Goal: Task Accomplishment & Management: Manage account settings

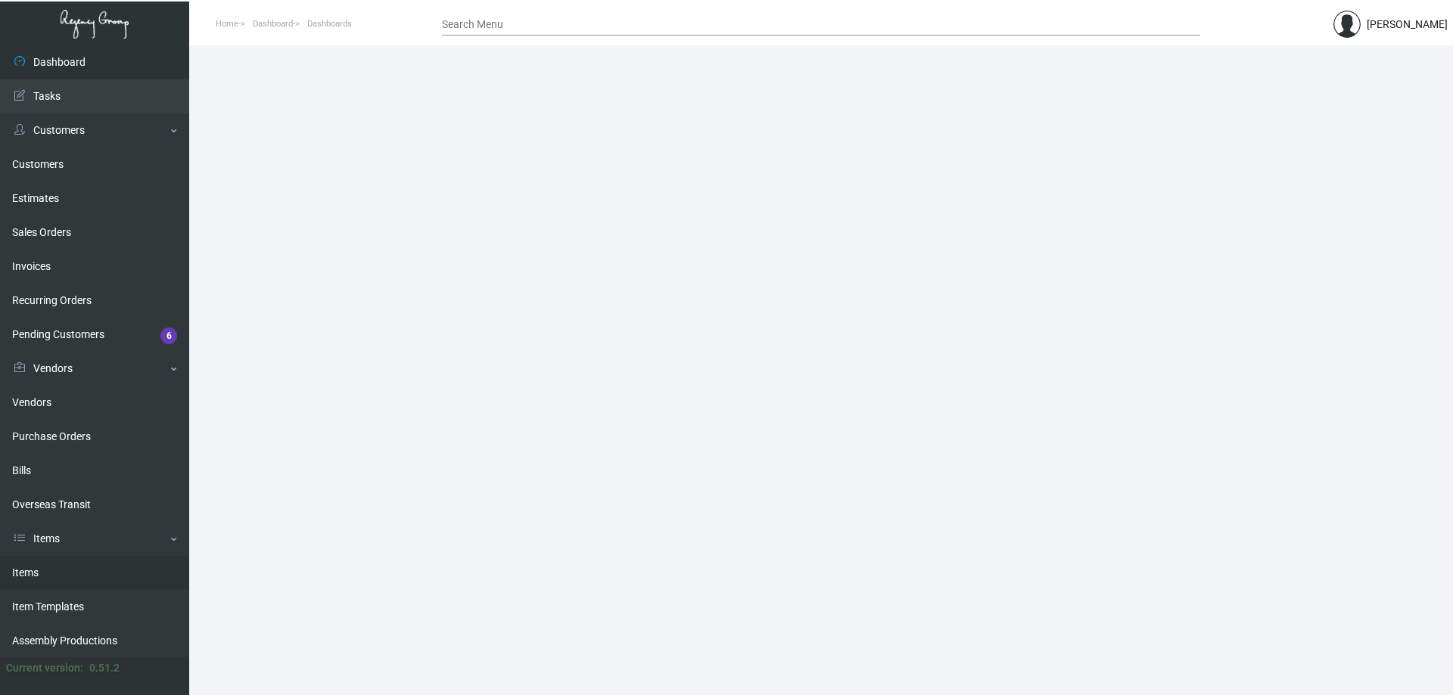
click at [38, 572] on link "Items" at bounding box center [94, 573] width 189 height 34
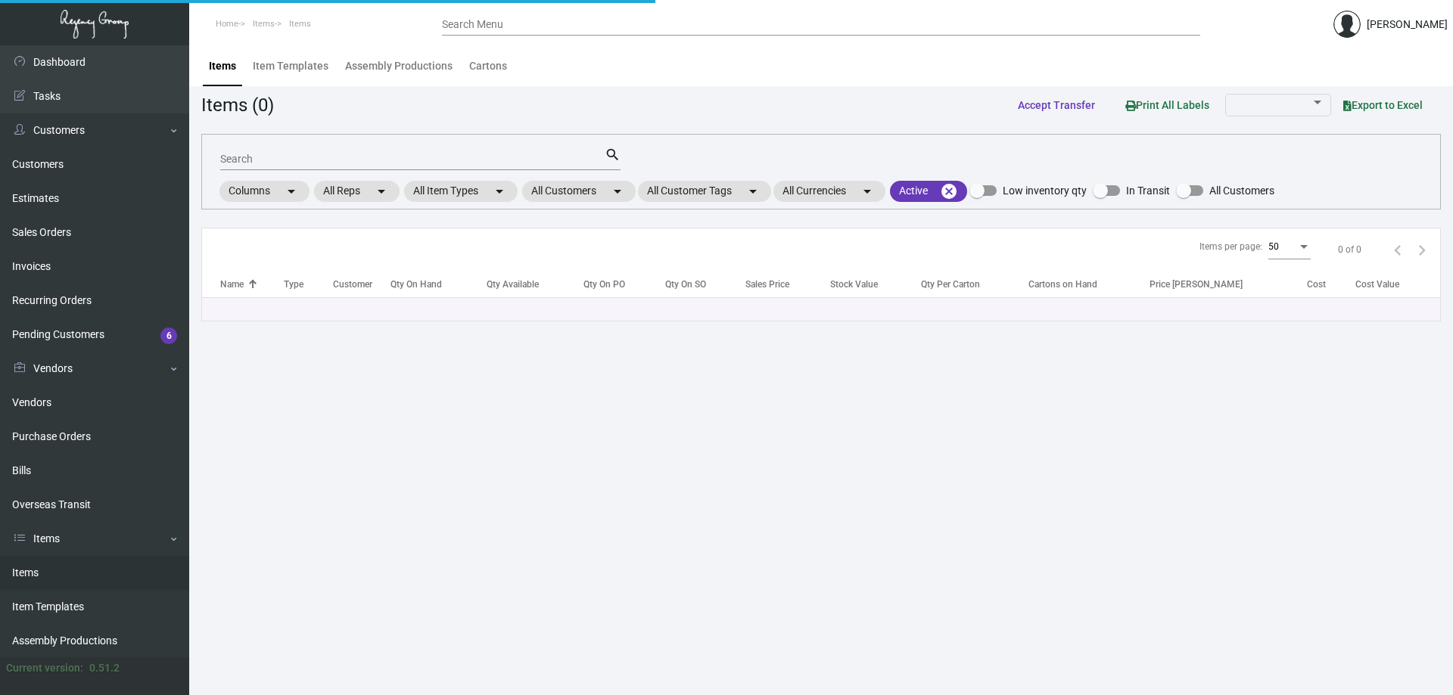
click at [433, 156] on input "Search" at bounding box center [412, 160] width 384 height 12
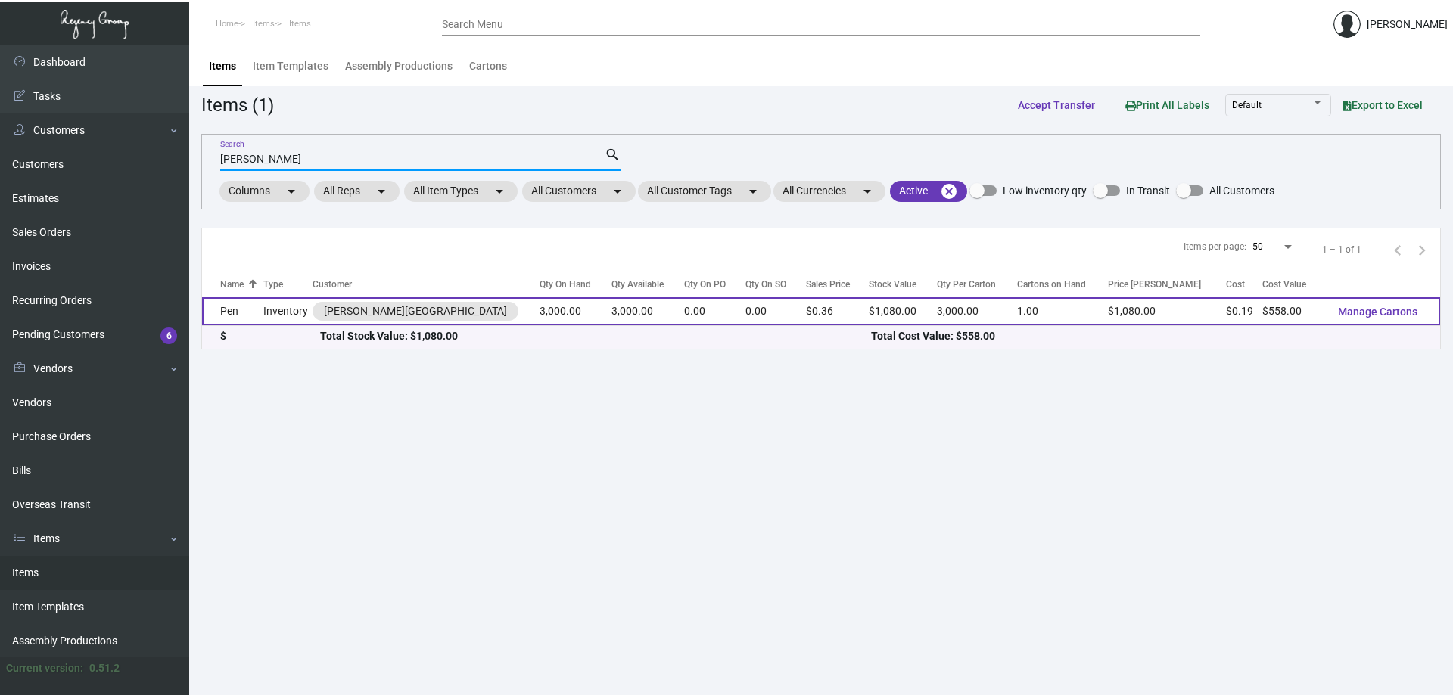
type input "[PERSON_NAME]"
click at [222, 312] on td "Pen" at bounding box center [232, 311] width 61 height 28
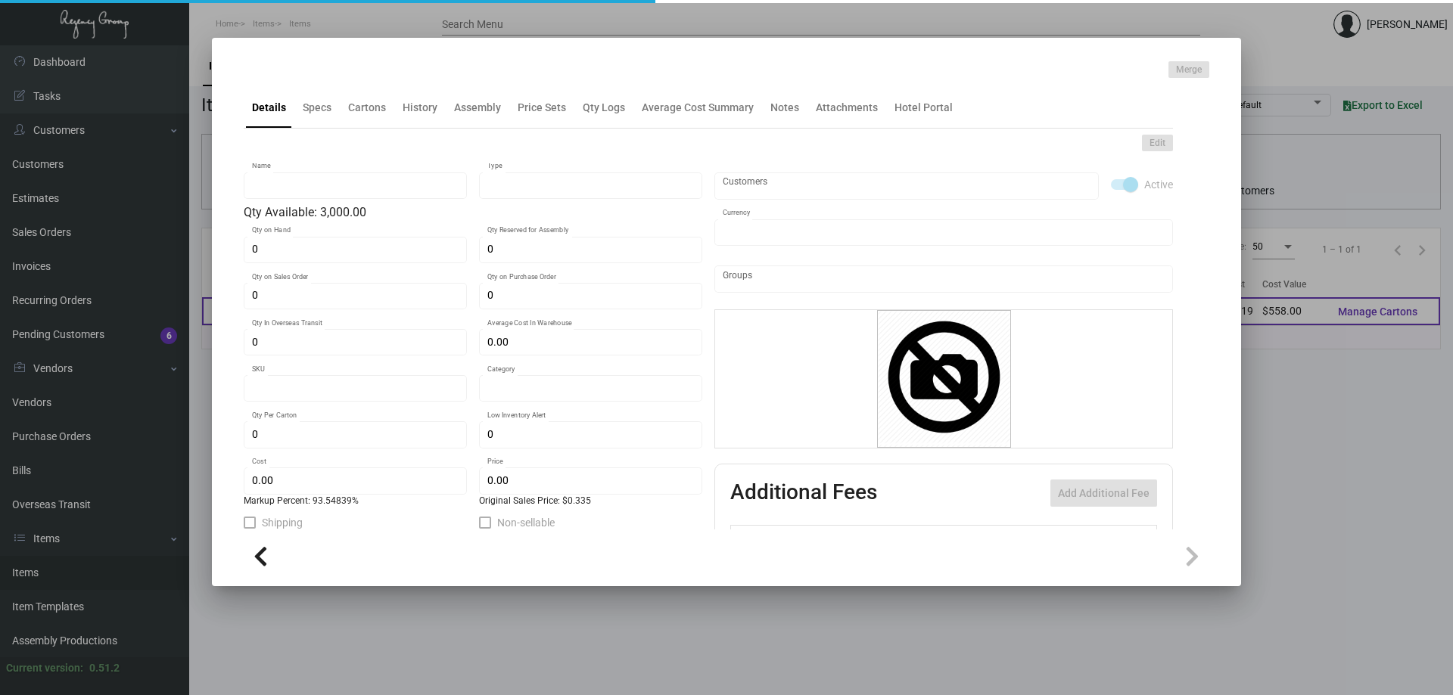
type input "Pen"
type input "Inventory"
type input "3,000"
type input "$ 0.186"
type input "2253"
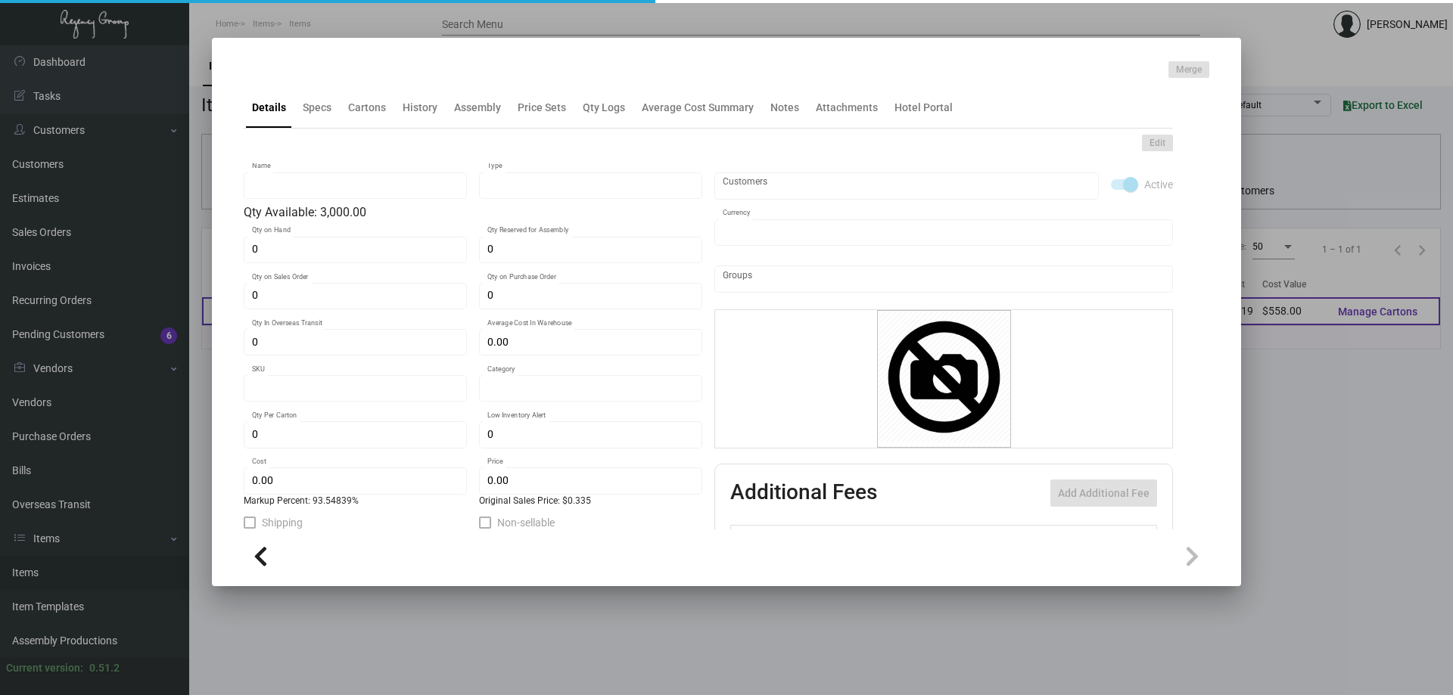
type input "Standard"
type input "3,000"
type input "$ 0.186"
type input "$ 0.36"
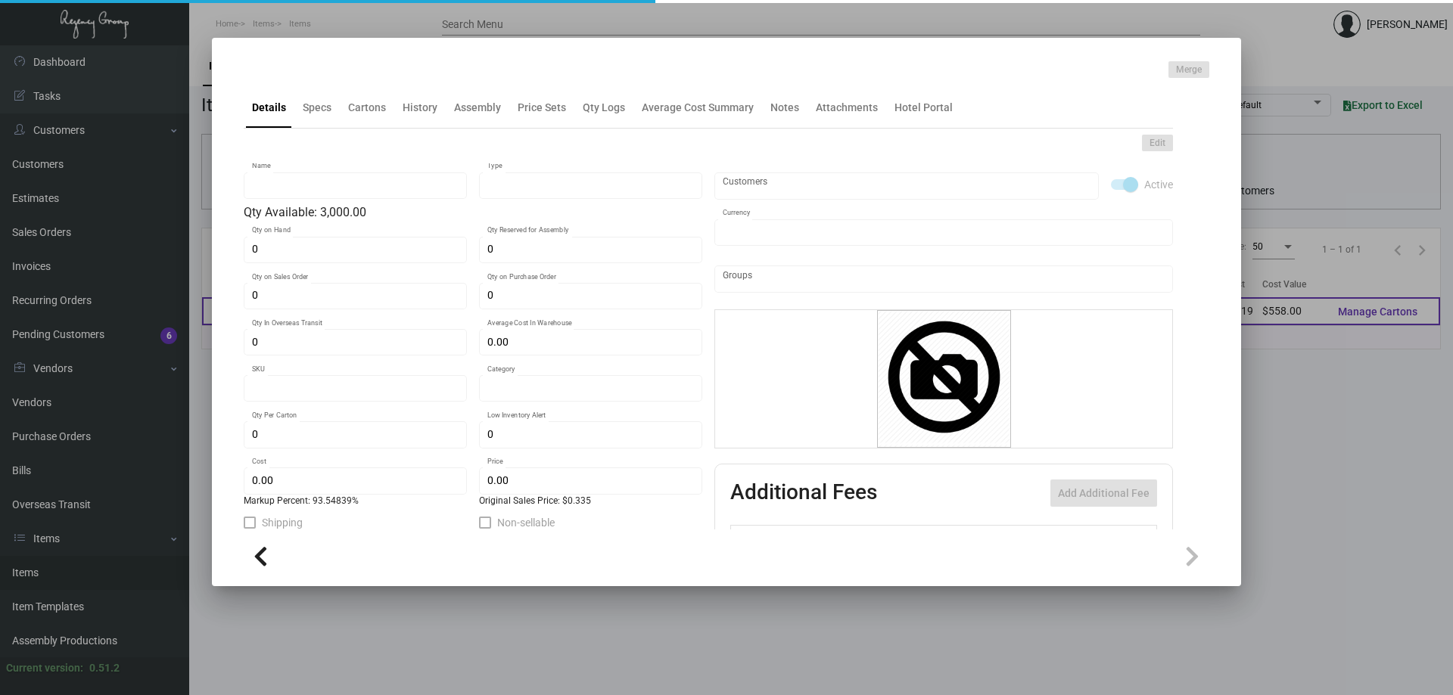
type textarea "Pen – Aniston style blue with gold accents logo in copper color ***PACK 500/BOX…"
type textarea "Pen – Aniston style blue with gold accents logo in copper color"
checkbox input "true"
type input "United States Dollar $"
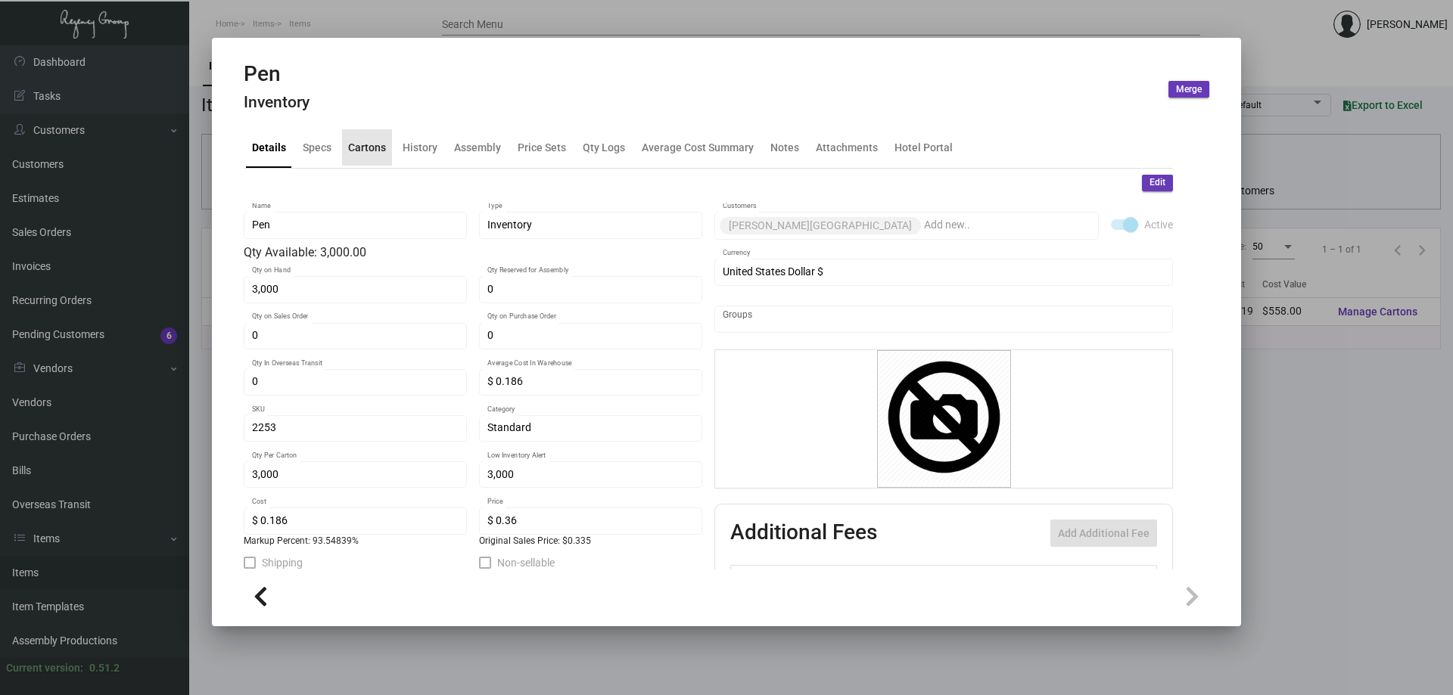
click at [375, 153] on div "Cartons" at bounding box center [367, 147] width 38 height 16
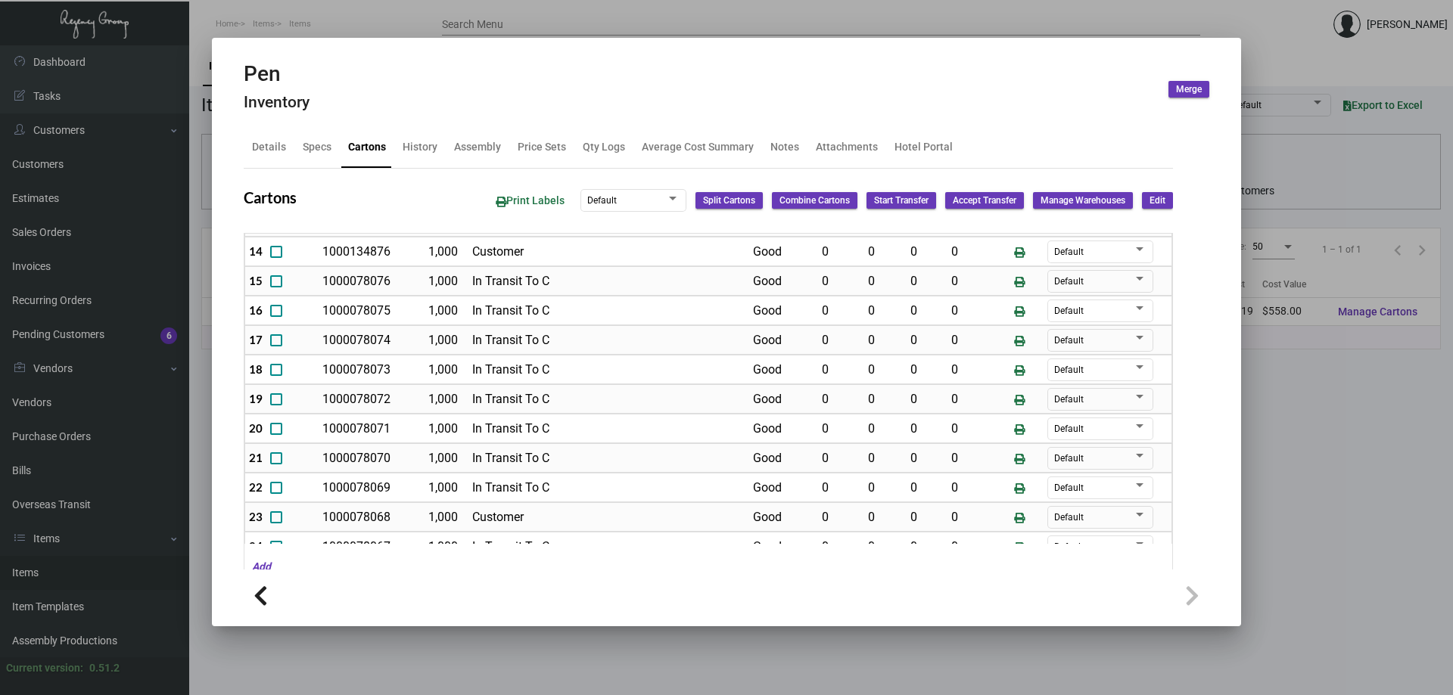
scroll to position [483, 0]
click at [453, 11] on div at bounding box center [726, 347] width 1453 height 695
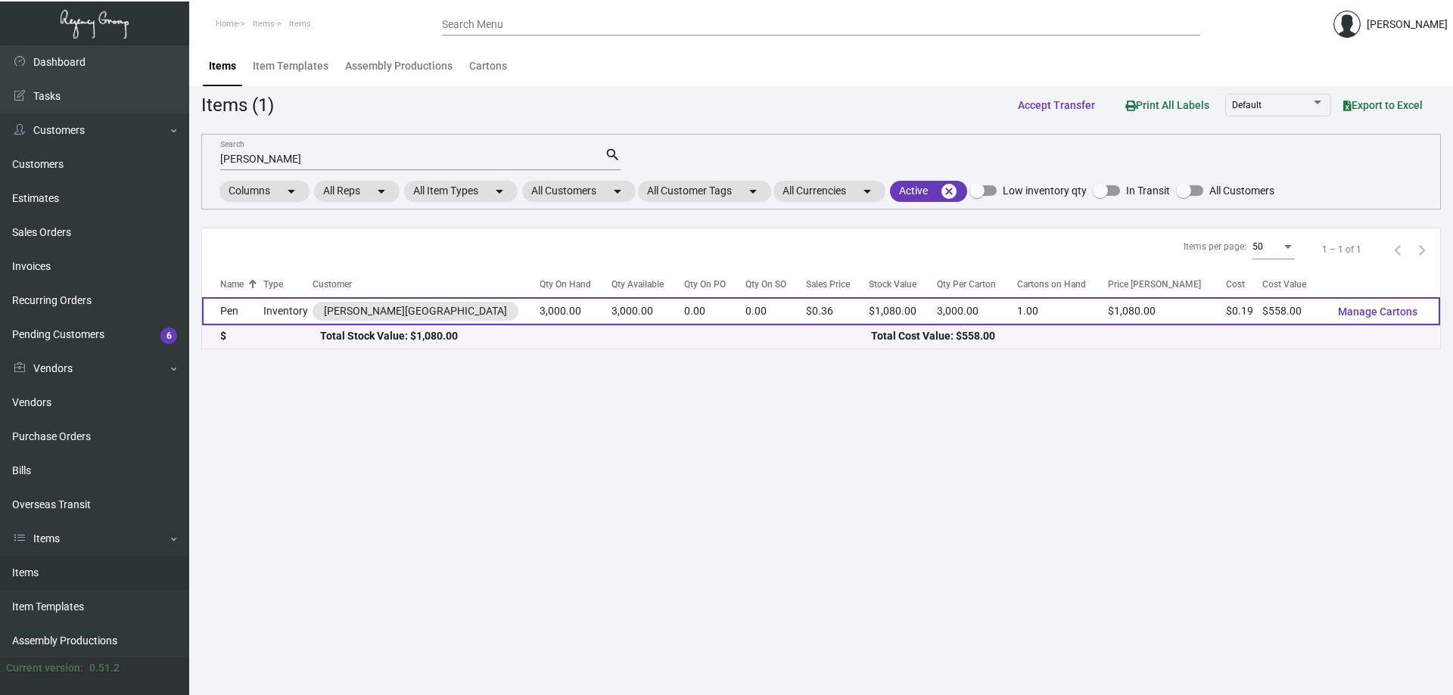
click at [539, 306] on td "3,000.00" at bounding box center [575, 311] width 72 height 28
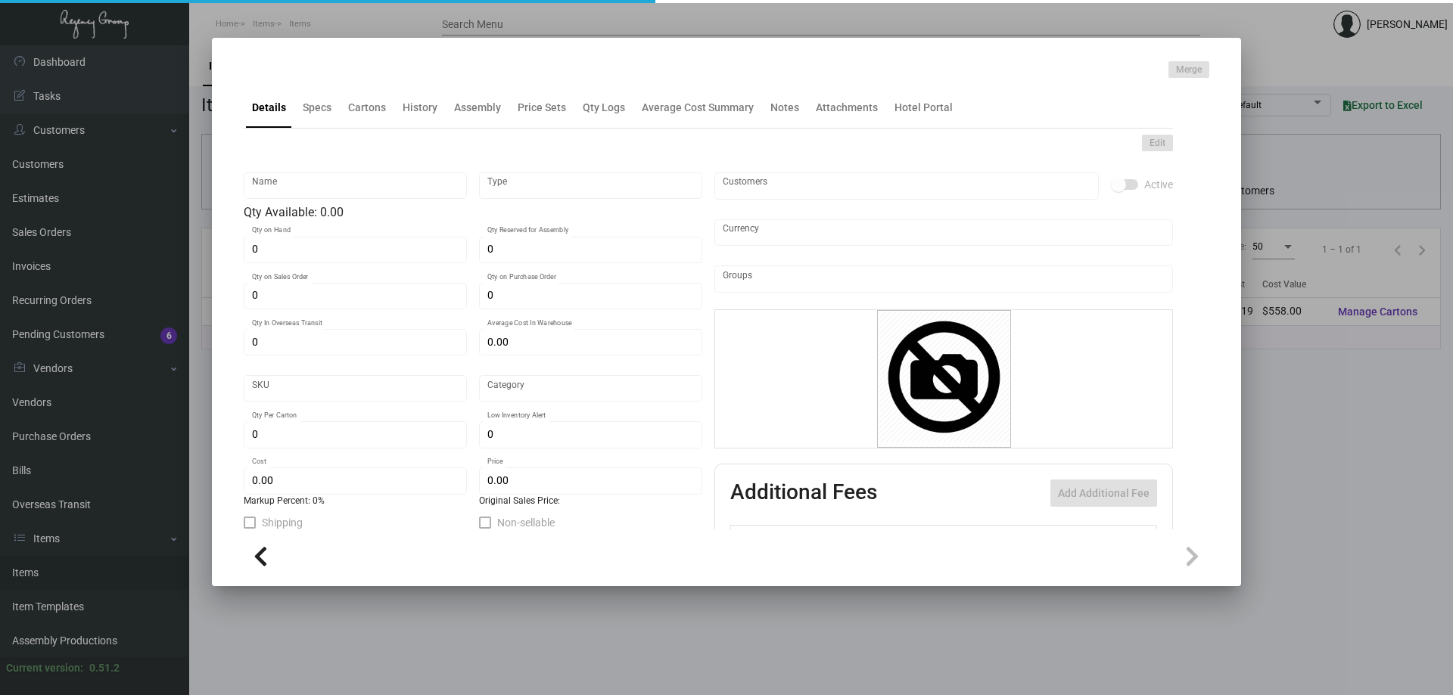
type input "Pen"
type input "Inventory"
type input "3,000"
type input "$ 0.186"
type input "2253"
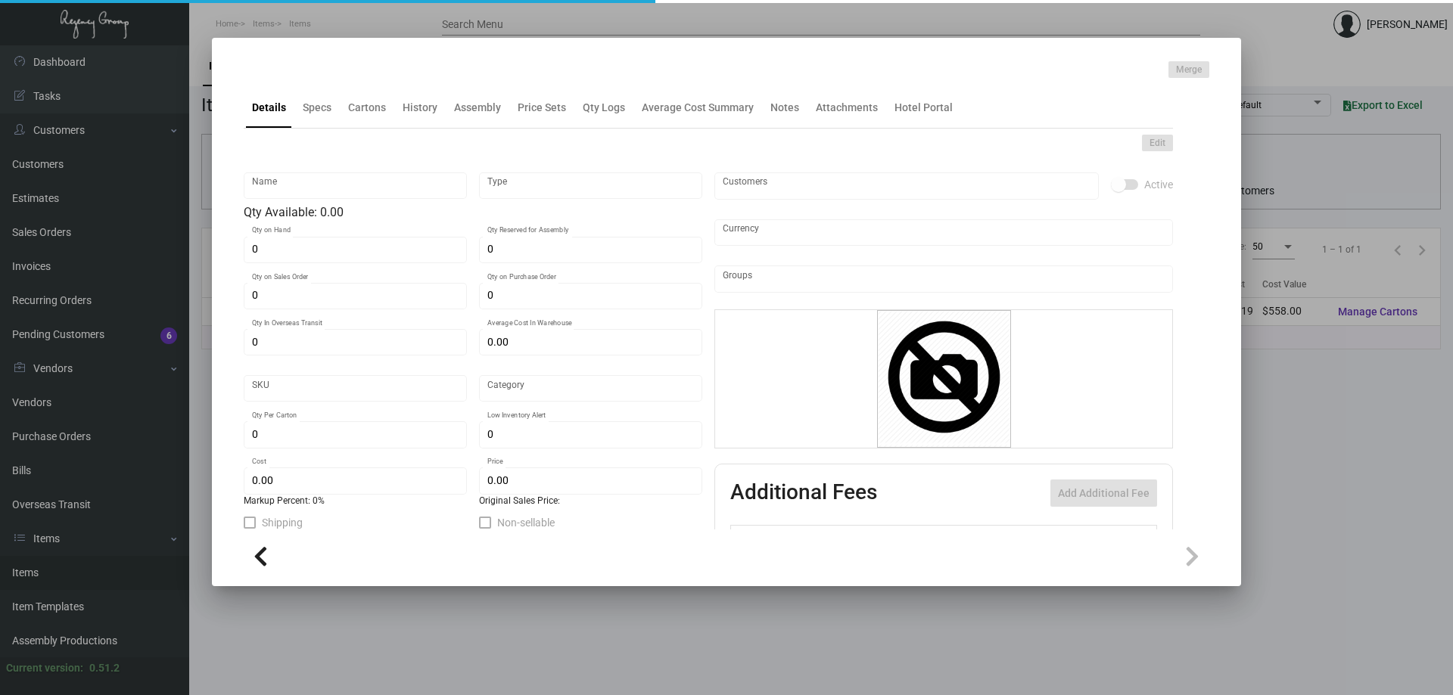
type input "Standard"
type input "3,000"
type input "$ 0.186"
type input "$ 0.36"
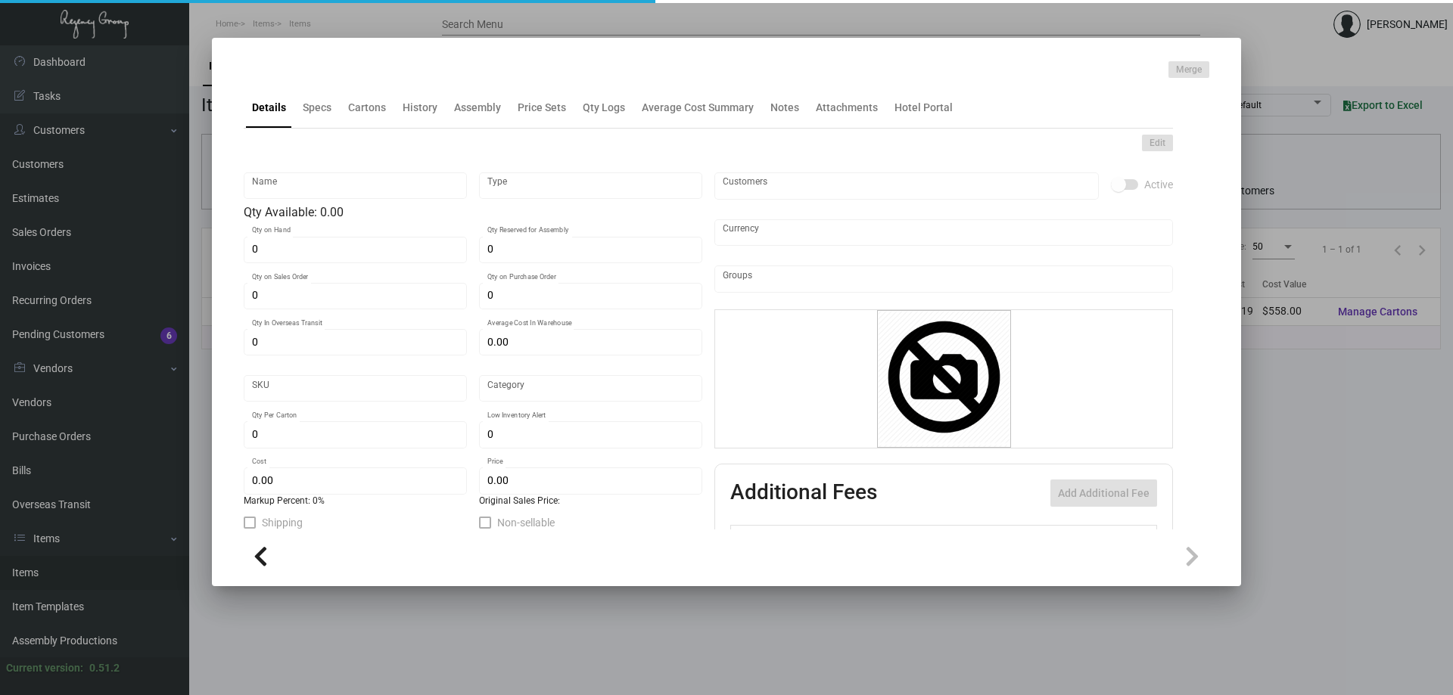
type textarea "Pen – Aniston style blue with gold accents logo in copper color ***PACK 500/BOX…"
type textarea "Pen – Aniston style blue with gold accents logo in copper color"
checkbox input "true"
type input "United States Dollar $"
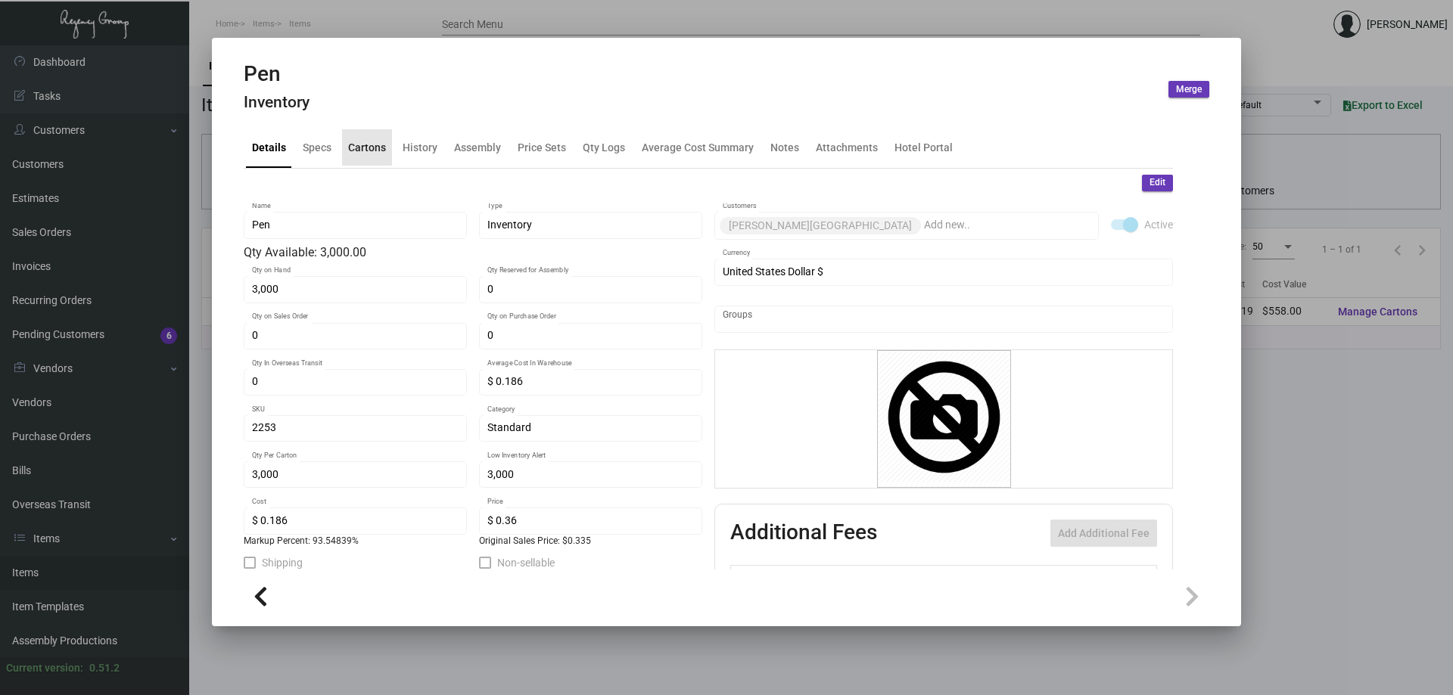
click at [362, 139] on div "Cartons" at bounding box center [367, 147] width 38 height 16
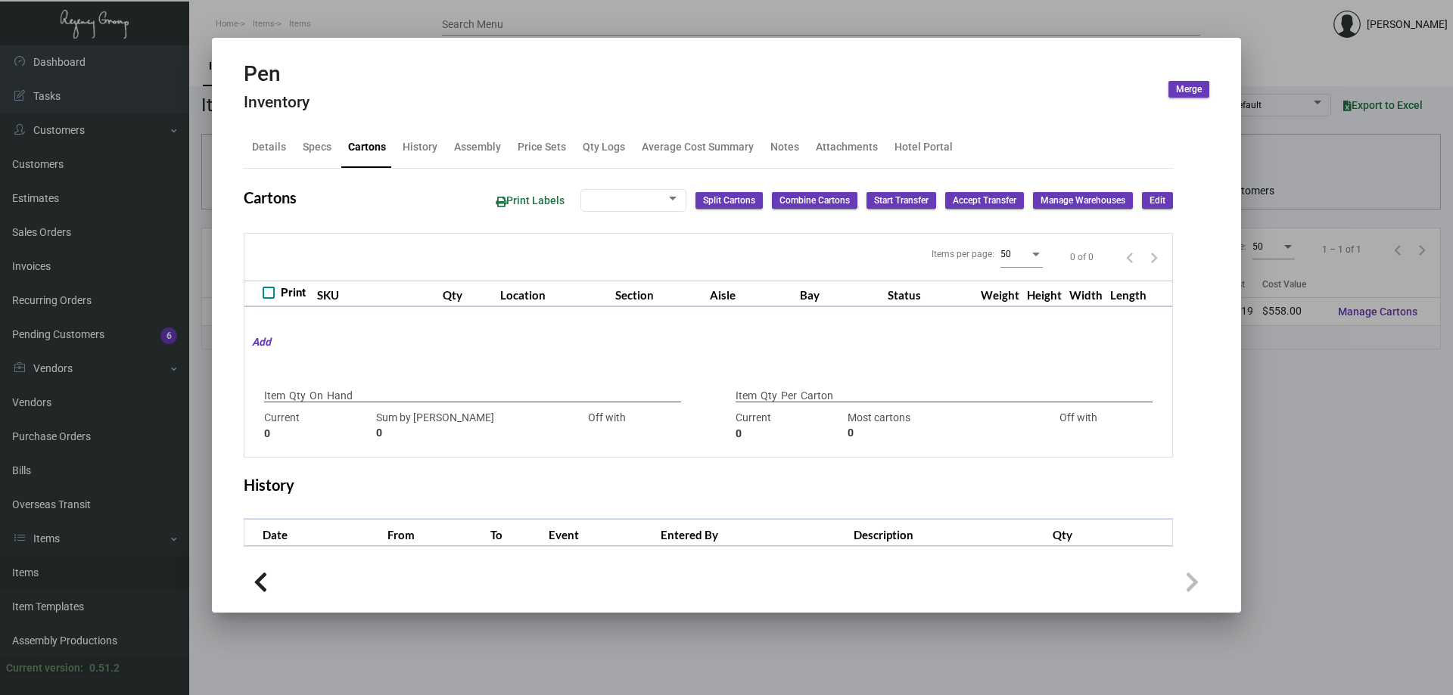
type input "3,000"
type input "6000"
type input "-3000"
type input "3,000"
type input "3000"
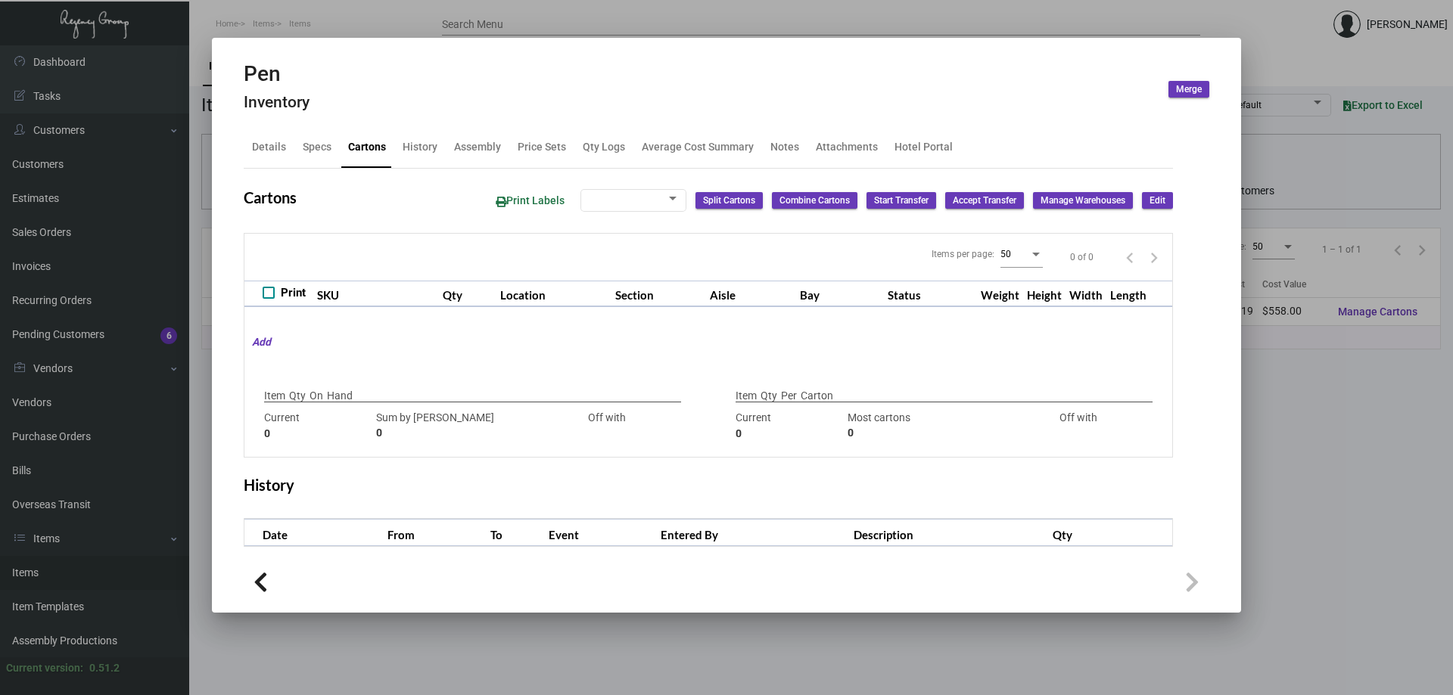
type input "0"
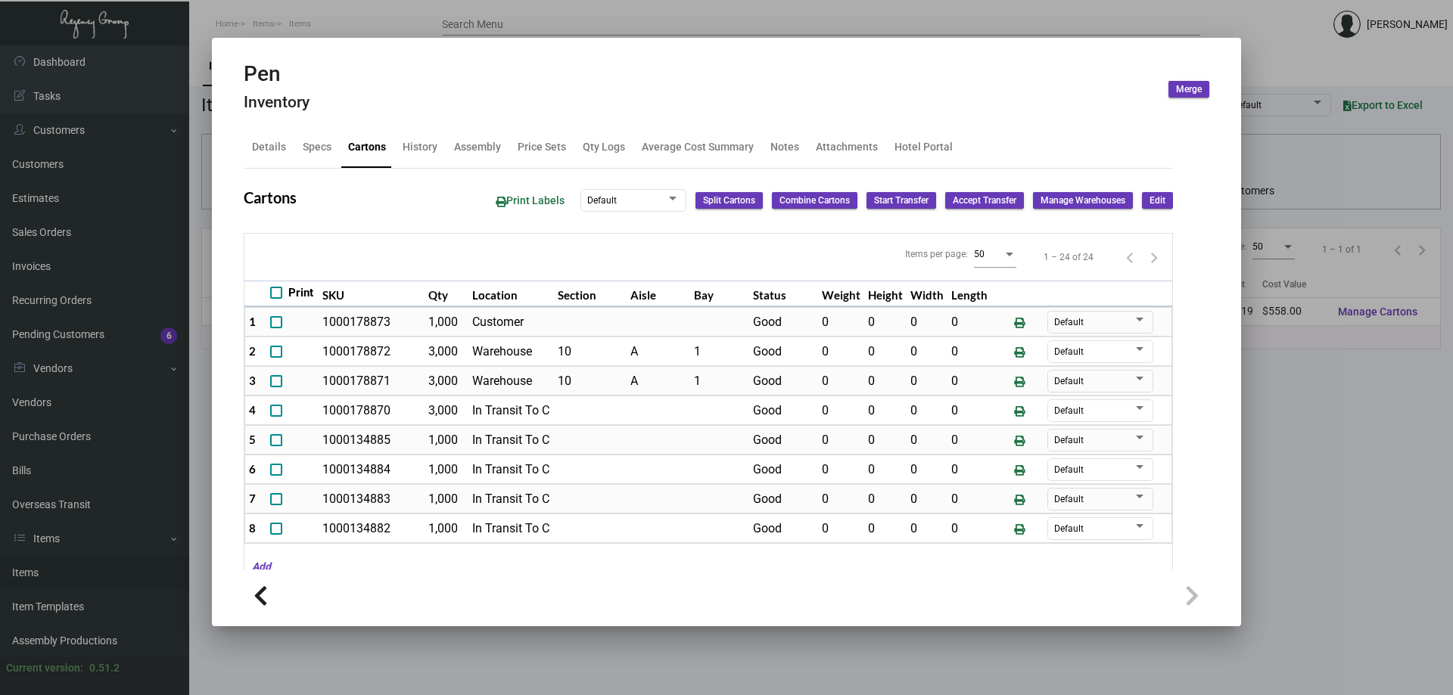
click at [312, 32] on div at bounding box center [726, 347] width 1453 height 695
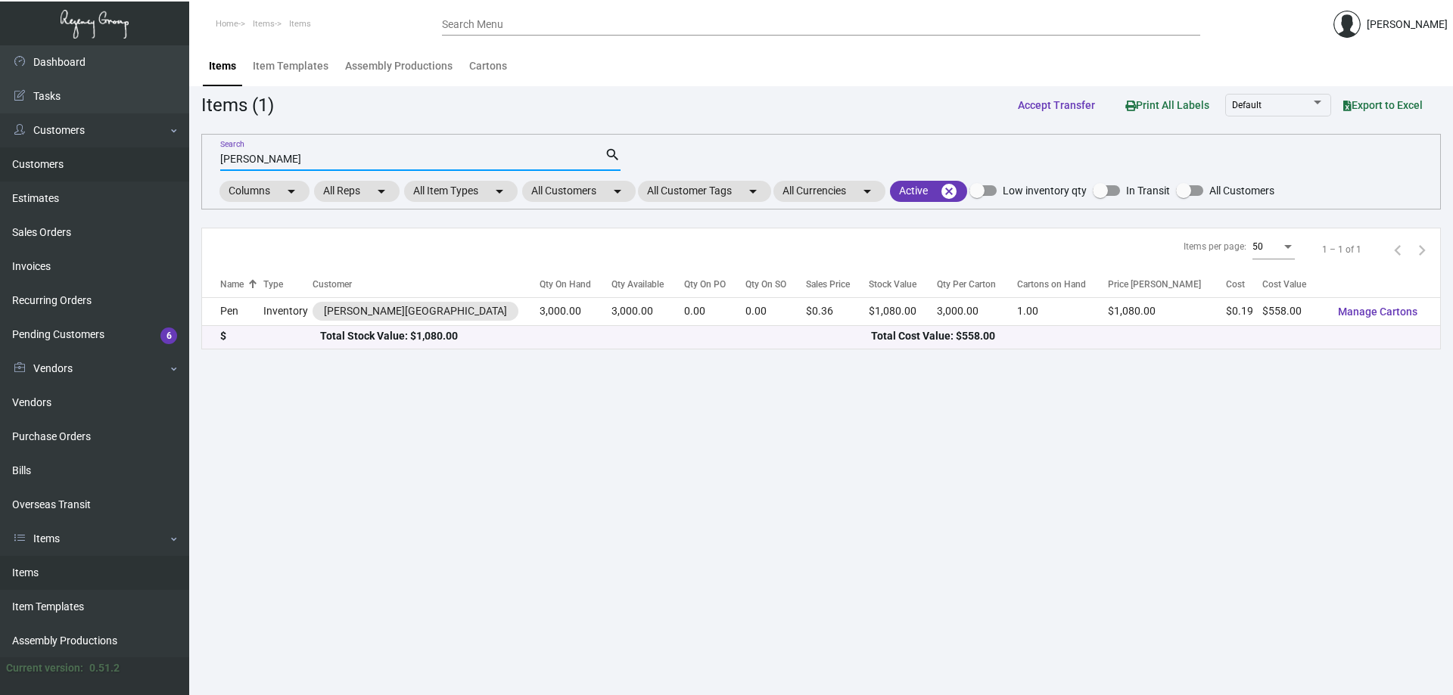
drag, startPoint x: 356, startPoint y: 159, endPoint x: 0, endPoint y: 176, distance: 356.0
click at [0, 176] on div "Dashboard Dashboard Tasks Customers Customers Estimates Sales Orders Invoices R…" at bounding box center [726, 370] width 1453 height 650
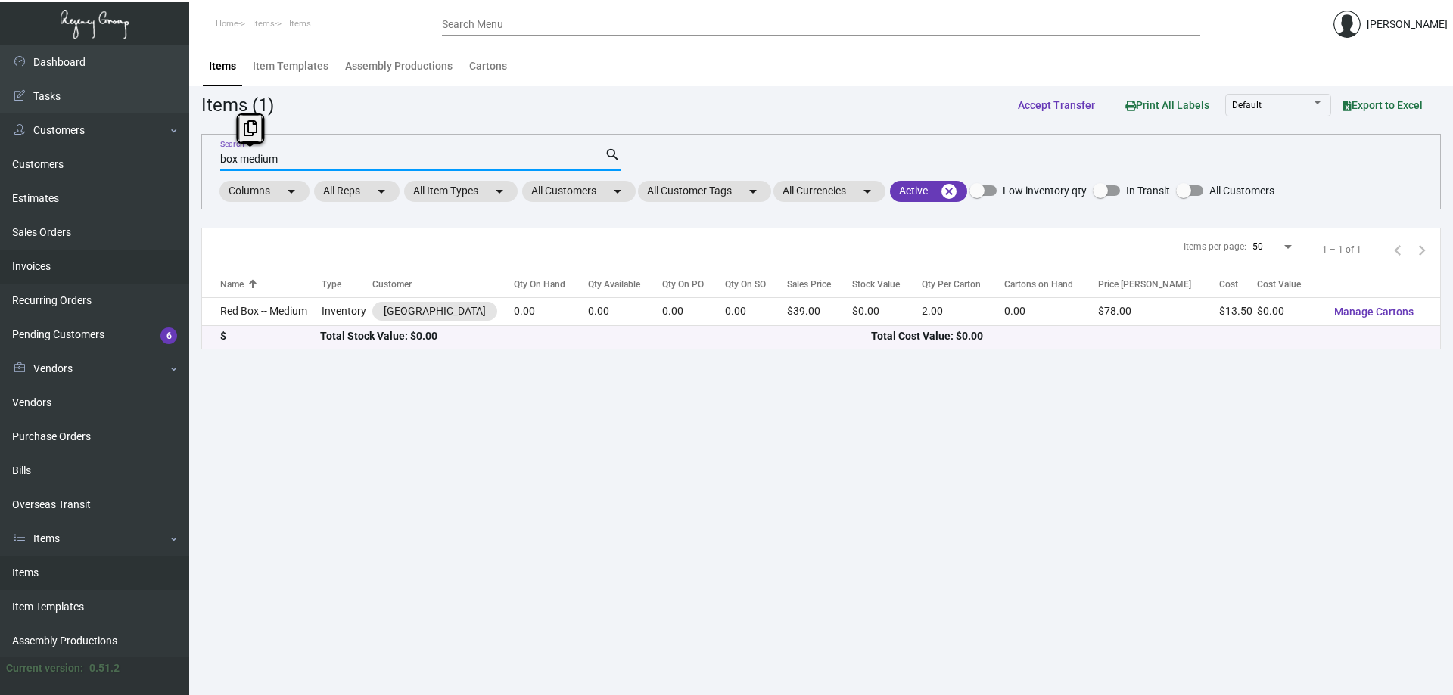
drag, startPoint x: 106, startPoint y: 189, endPoint x: 0, endPoint y: 256, distance: 125.5
click at [0, 256] on div "Dashboard Dashboard Tasks Customers Customers Estimates Sales Orders Invoices R…" at bounding box center [726, 370] width 1453 height 650
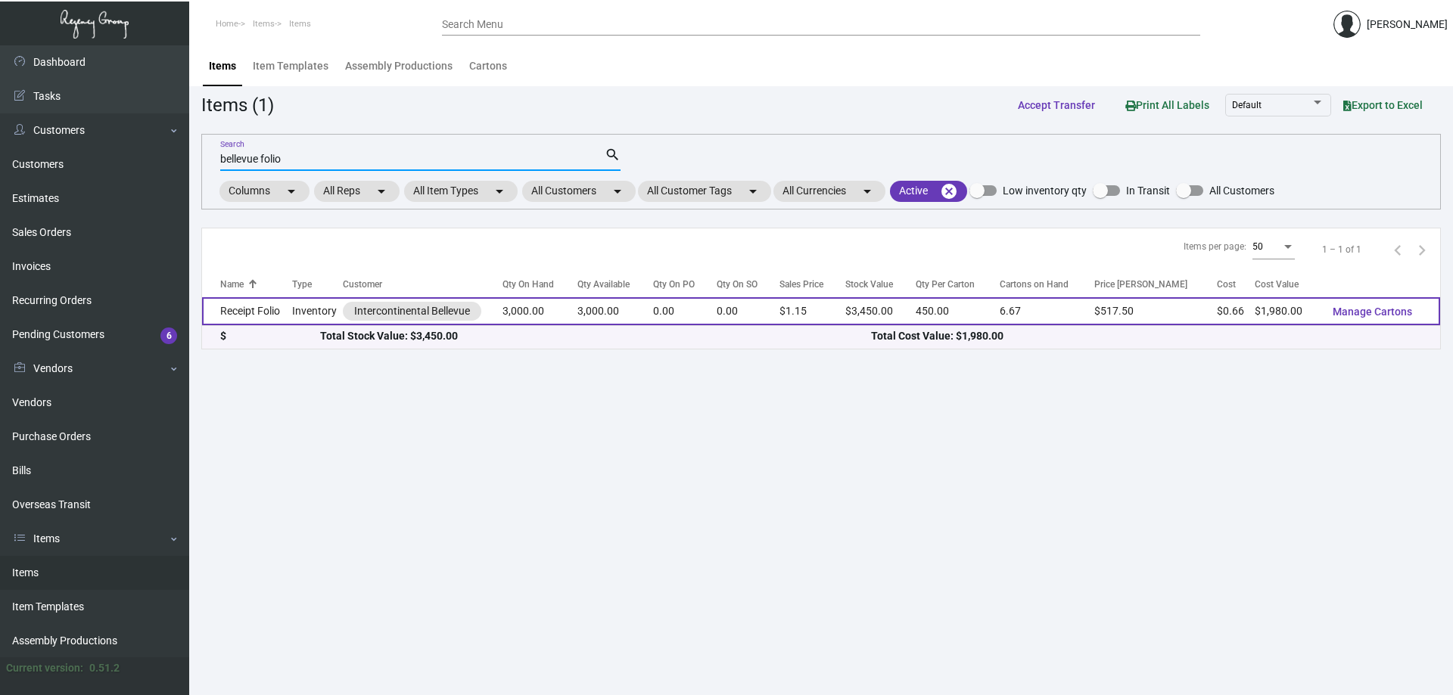
type input "bellevue folio"
click at [266, 303] on td "Receipt Folio" at bounding box center [247, 311] width 90 height 28
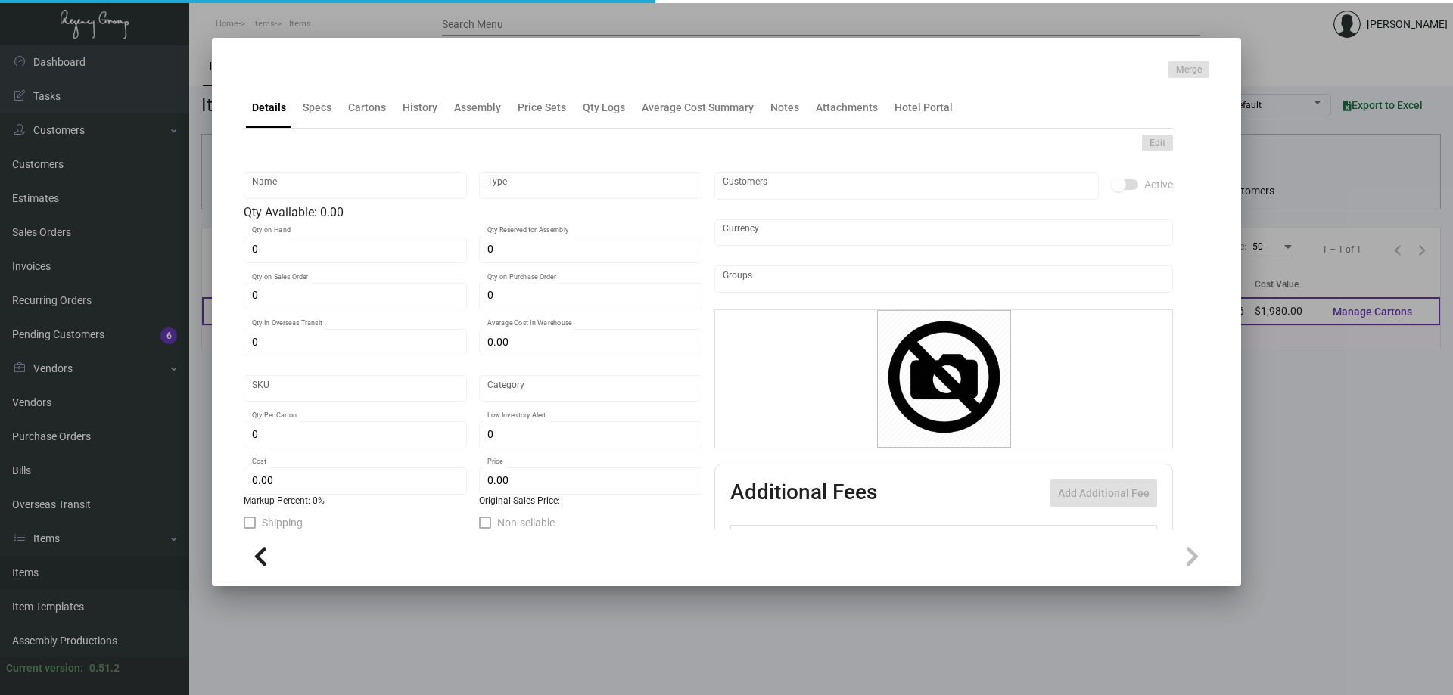
type input "Receipt Folio"
type input "Inventory"
type input "3,000"
type input "$ 0.66"
type input "INTBELL-Postcard-47-INV"
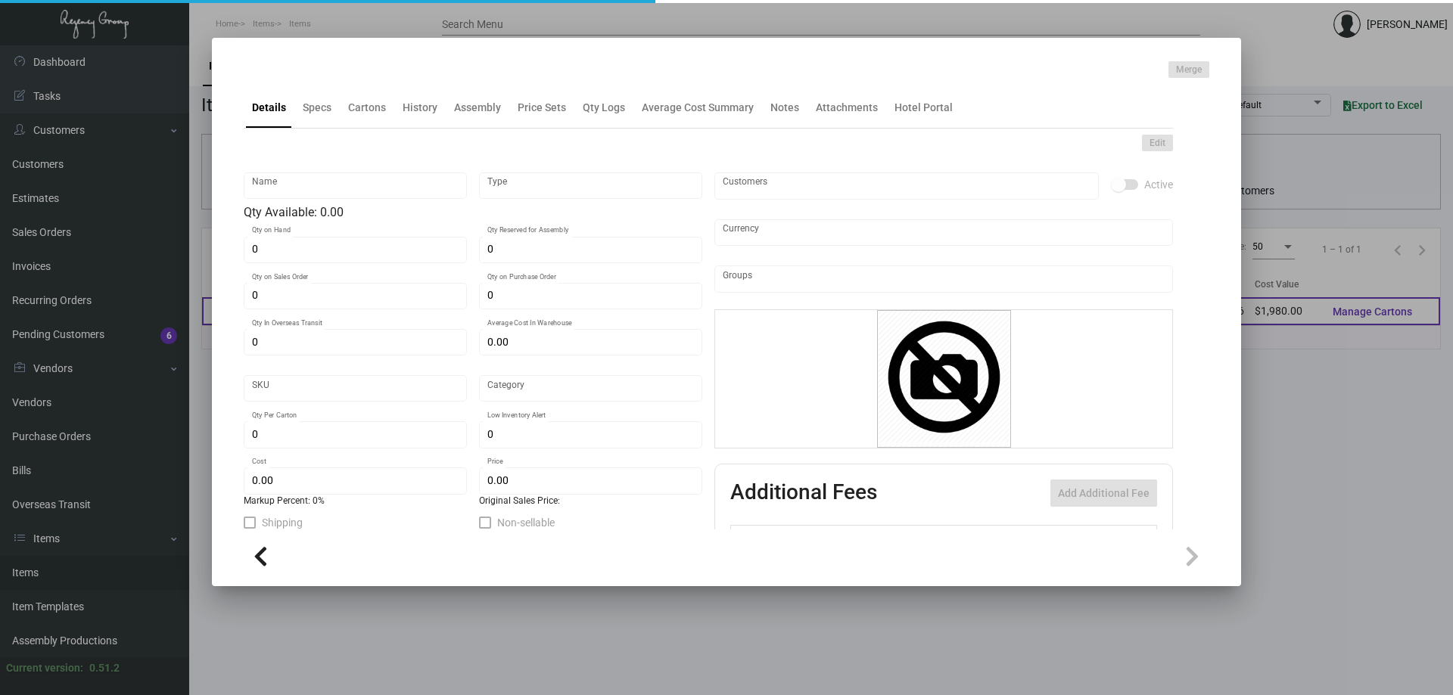
type input "Standard"
type input "450"
type input "$ 0.66"
type input "$ 1.15"
checkbox input "true"
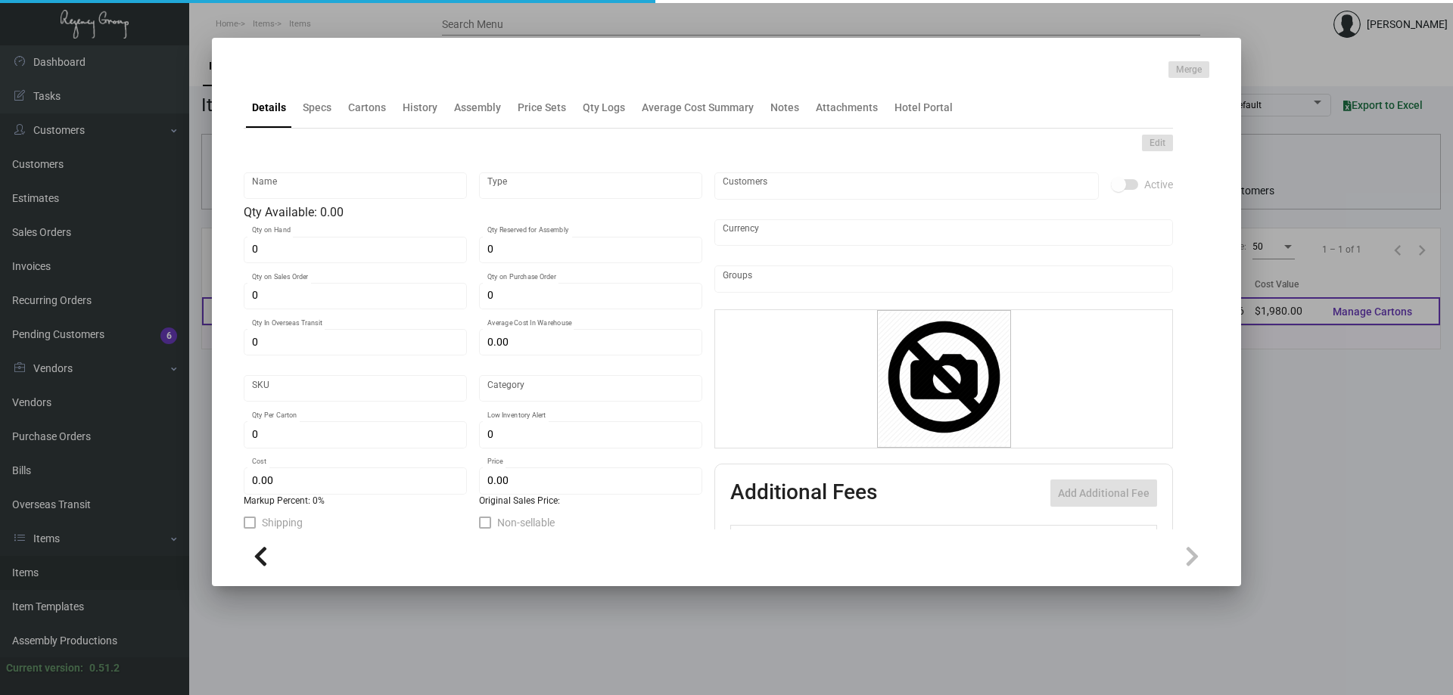
type input "United States Dollar $"
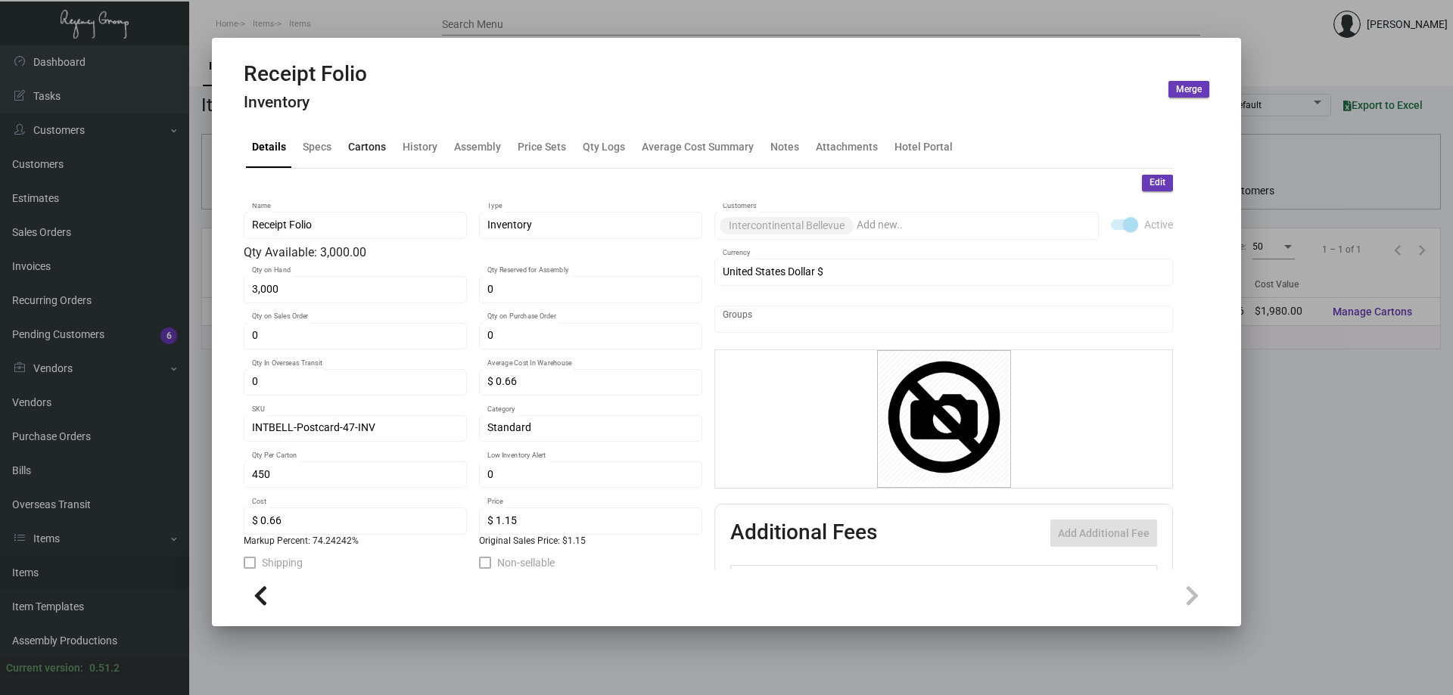
click at [368, 141] on div "Cartons" at bounding box center [367, 147] width 38 height 16
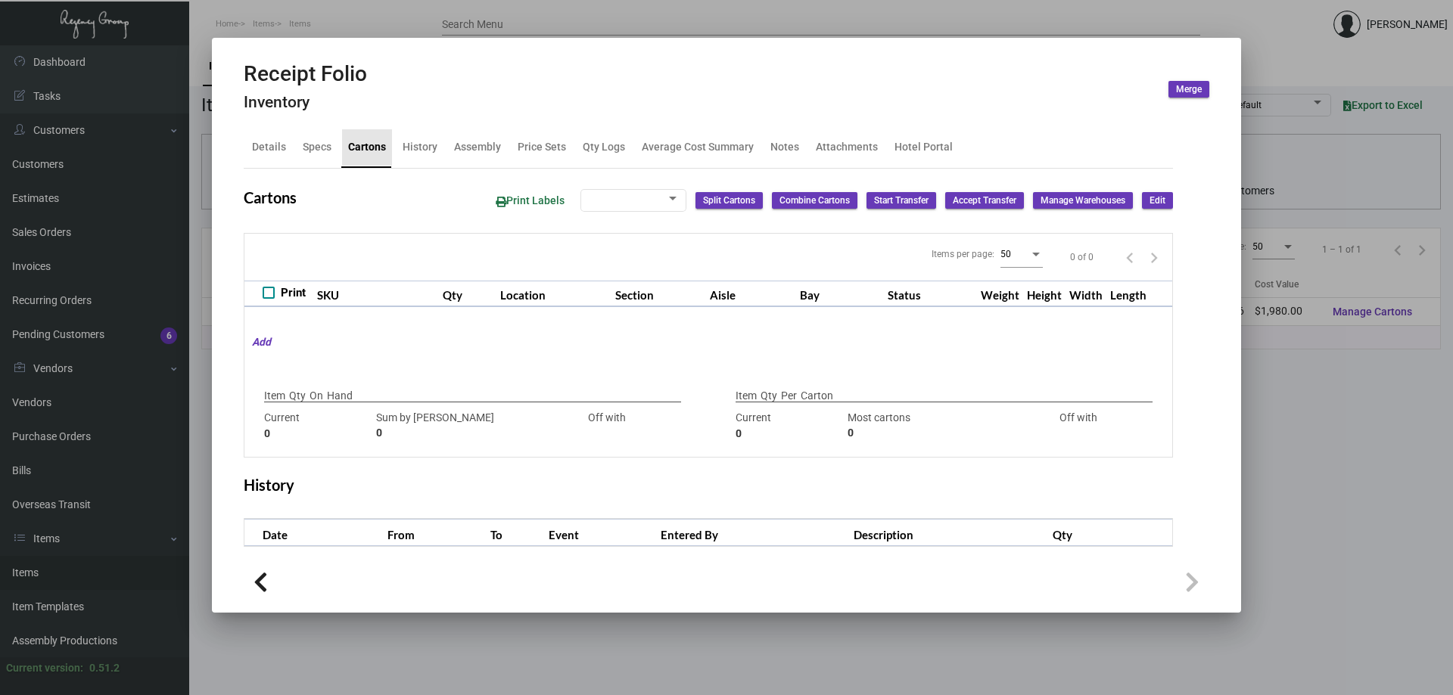
type input "3,000"
type input "3000"
type input "0"
type input "450"
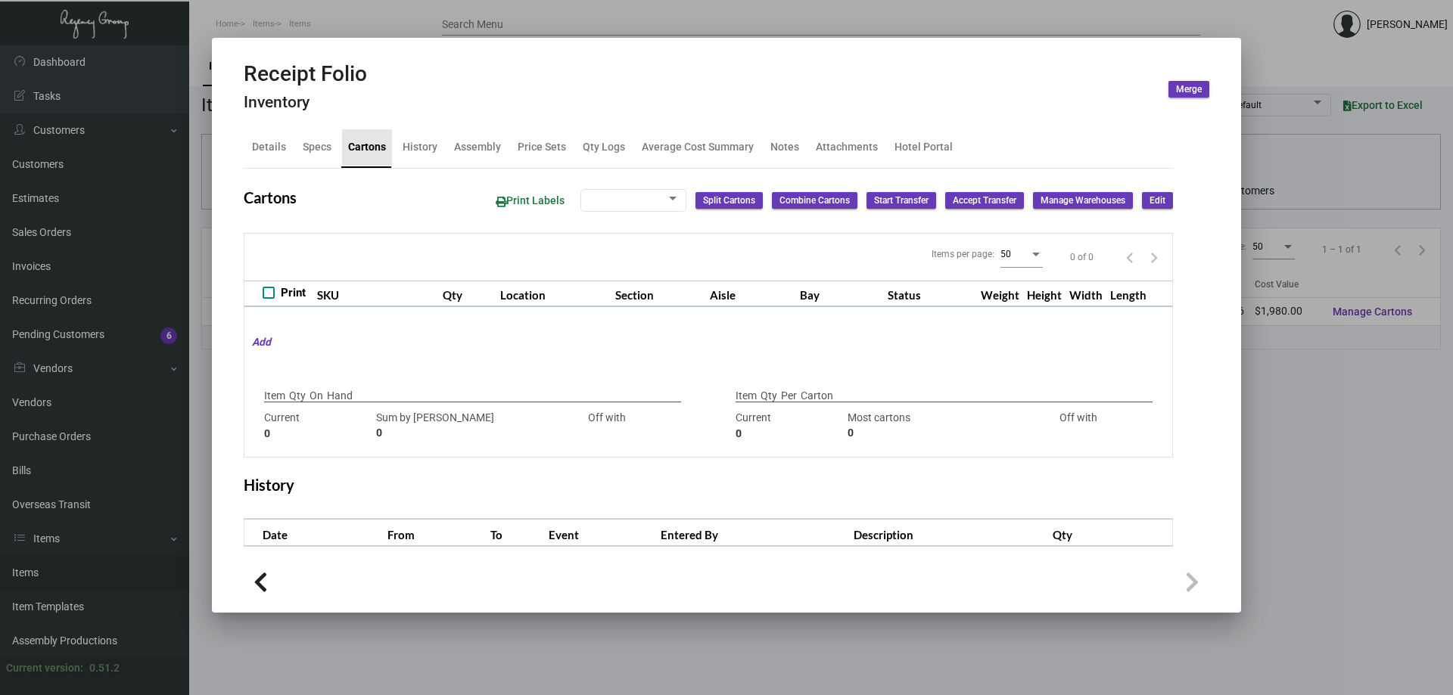
type input "0"
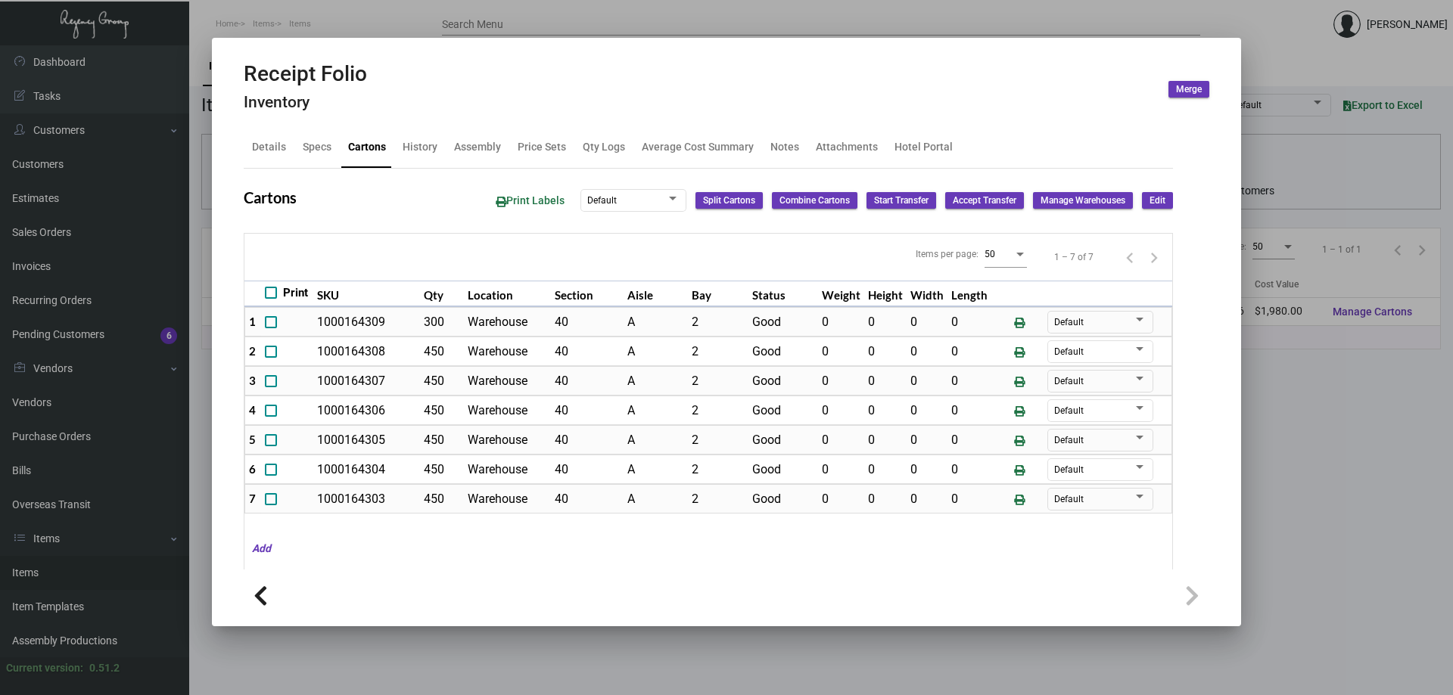
click at [368, 39] on mat-dialog-container "Receipt Folio Inventory Merge Details Specs Cartons History Assembly Price Sets…" at bounding box center [726, 332] width 1029 height 589
click at [332, 38] on mat-dialog-container "Receipt Folio Inventory Merge Details Specs Cartons History Assembly Price Sets…" at bounding box center [726, 332] width 1029 height 589
click at [340, 22] on div at bounding box center [726, 347] width 1453 height 695
